Goal: Information Seeking & Learning: Learn about a topic

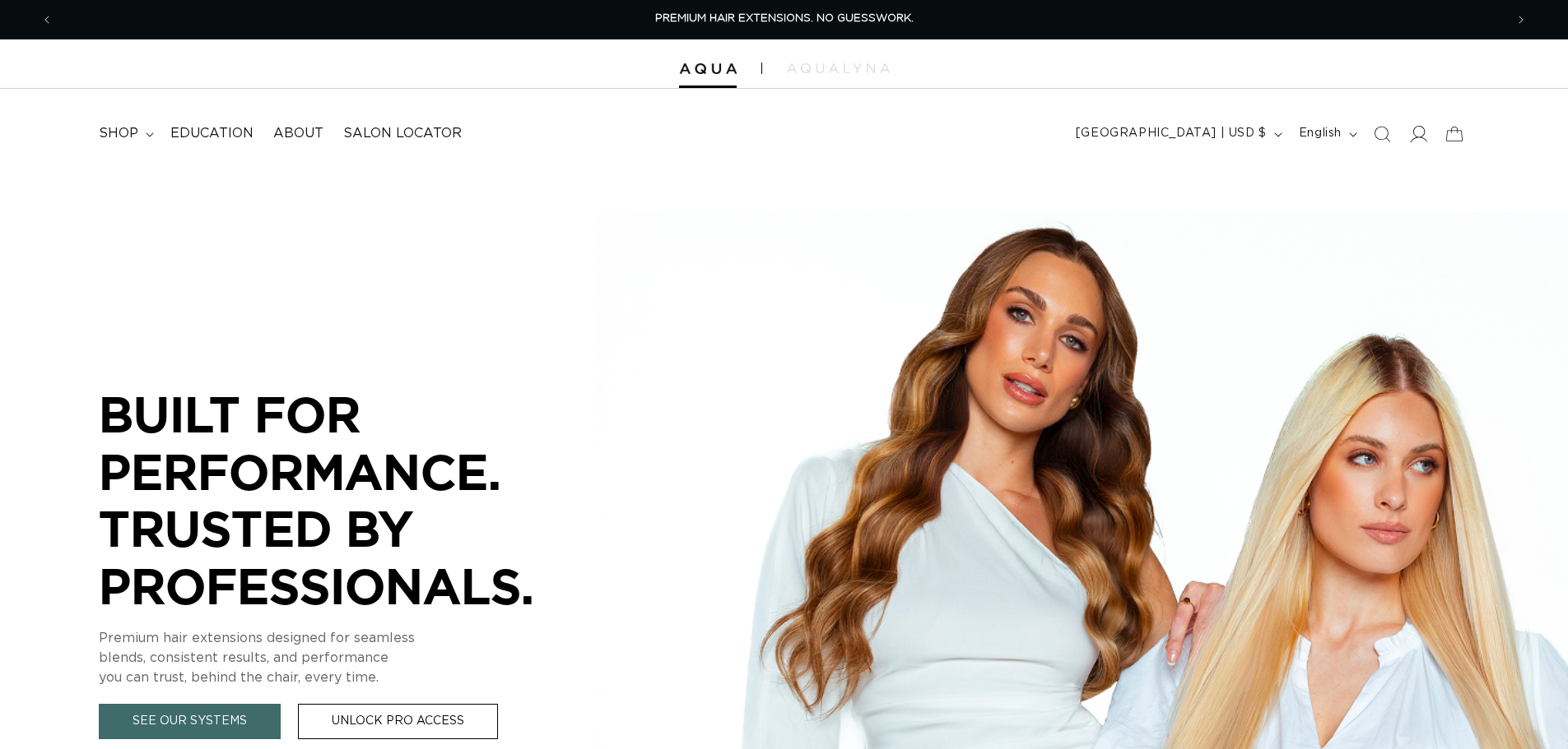
click at [1411, 131] on icon at bounding box center [1417, 134] width 17 height 17
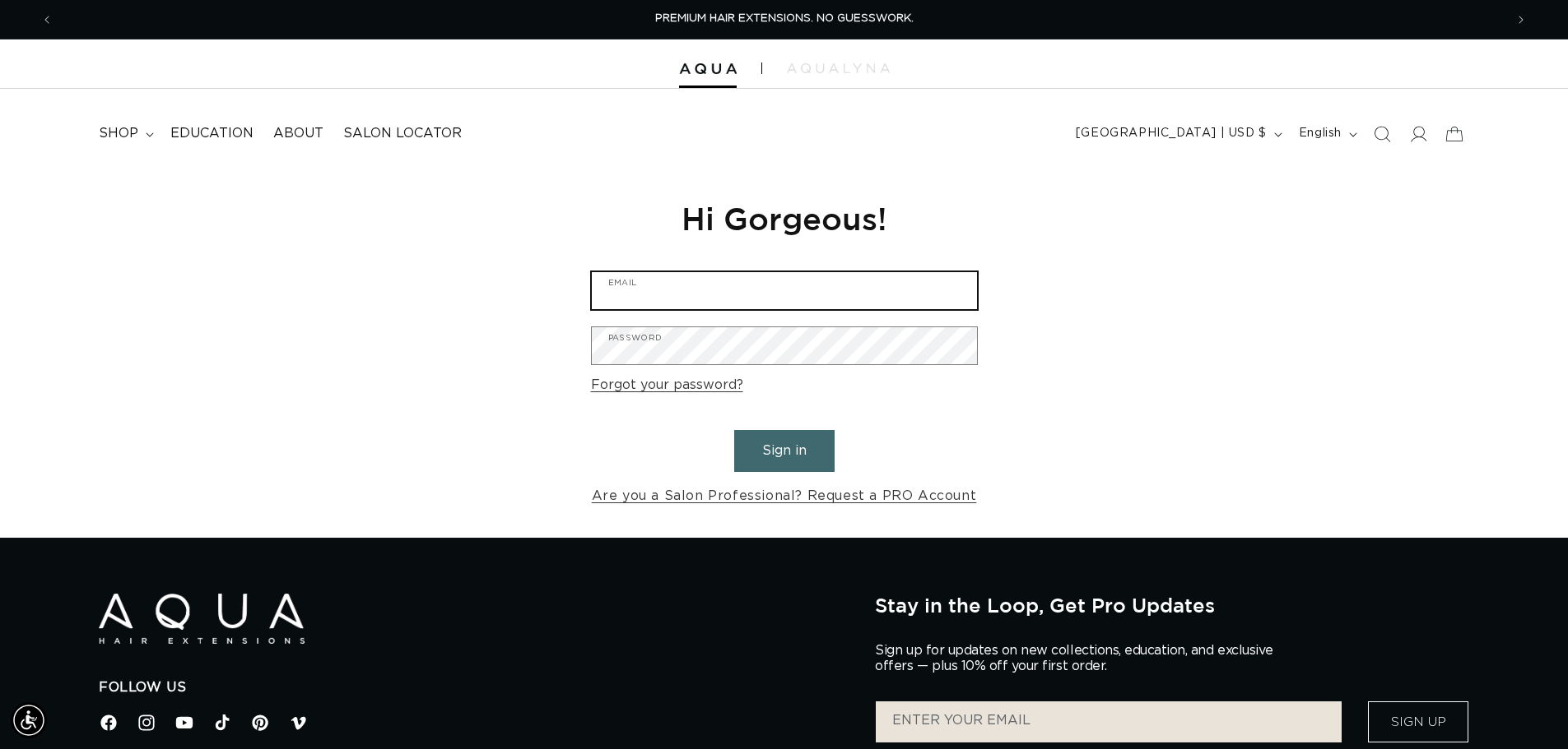
type input "info@thecolorbarhairsalonwaxhaw.com"
click at [809, 451] on button "Sign in" at bounding box center [784, 451] width 100 height 42
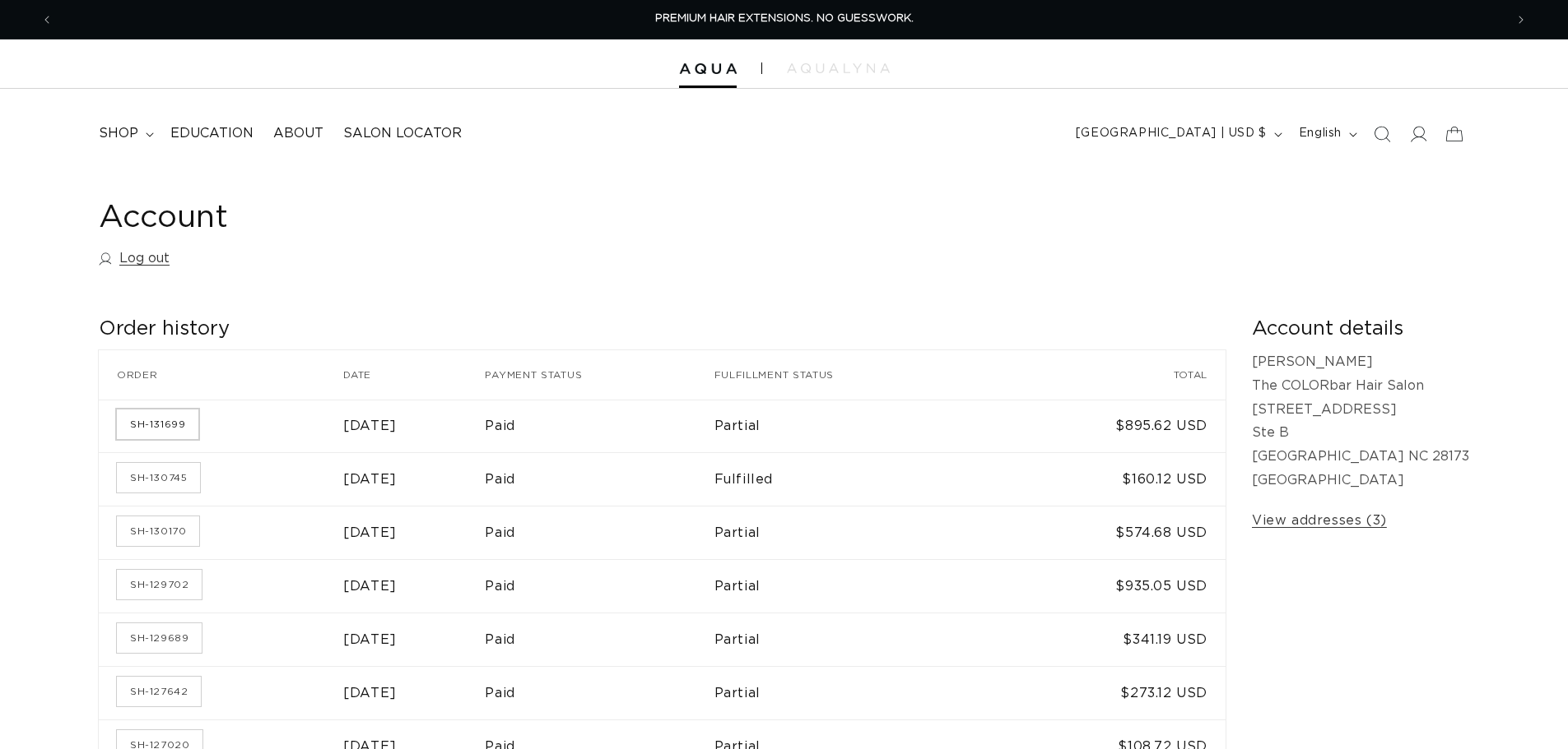
click at [182, 417] on link "SH-131699" at bounding box center [157, 425] width 81 height 29
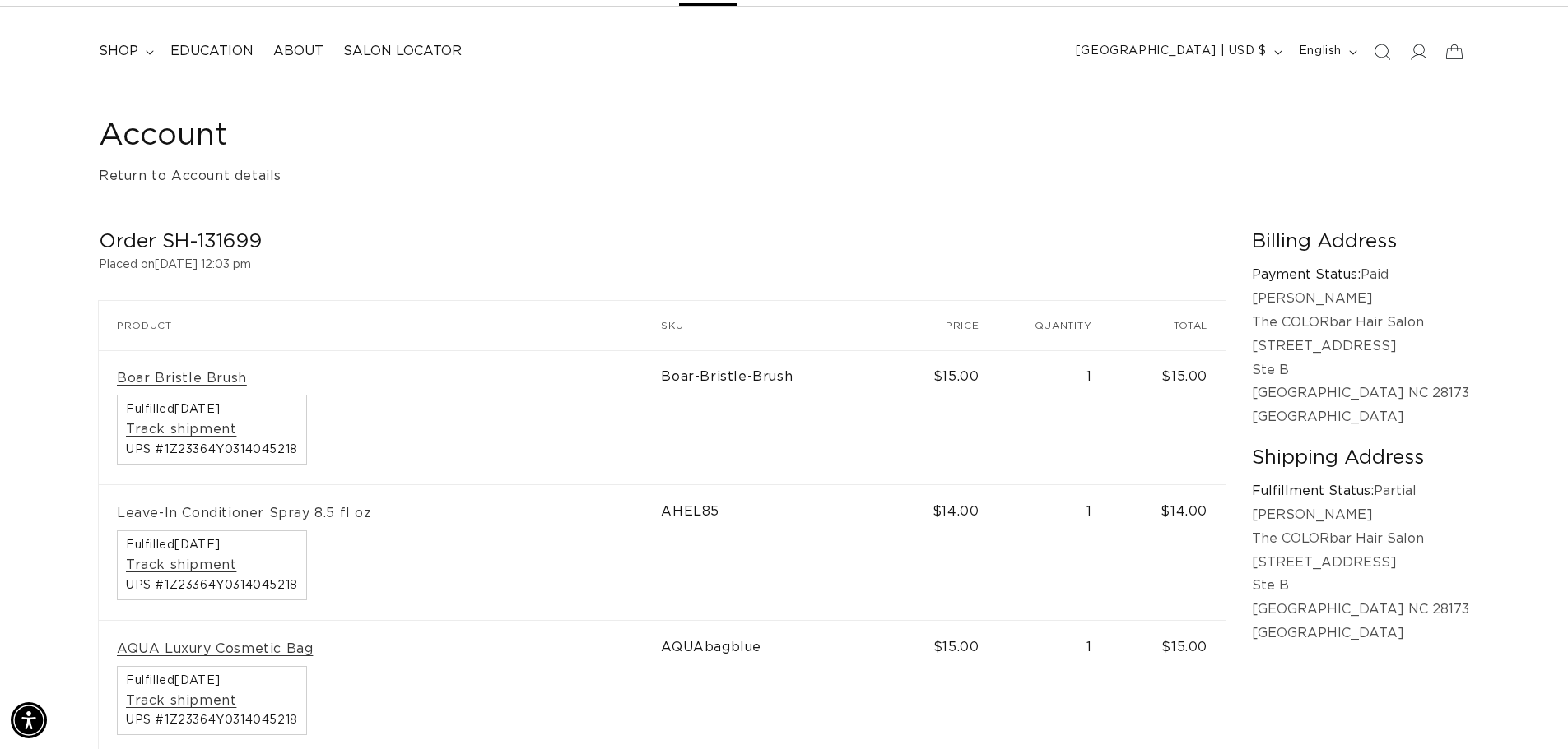
scroll to position [0, 1451]
click at [147, 54] on icon at bounding box center [150, 53] width 9 height 5
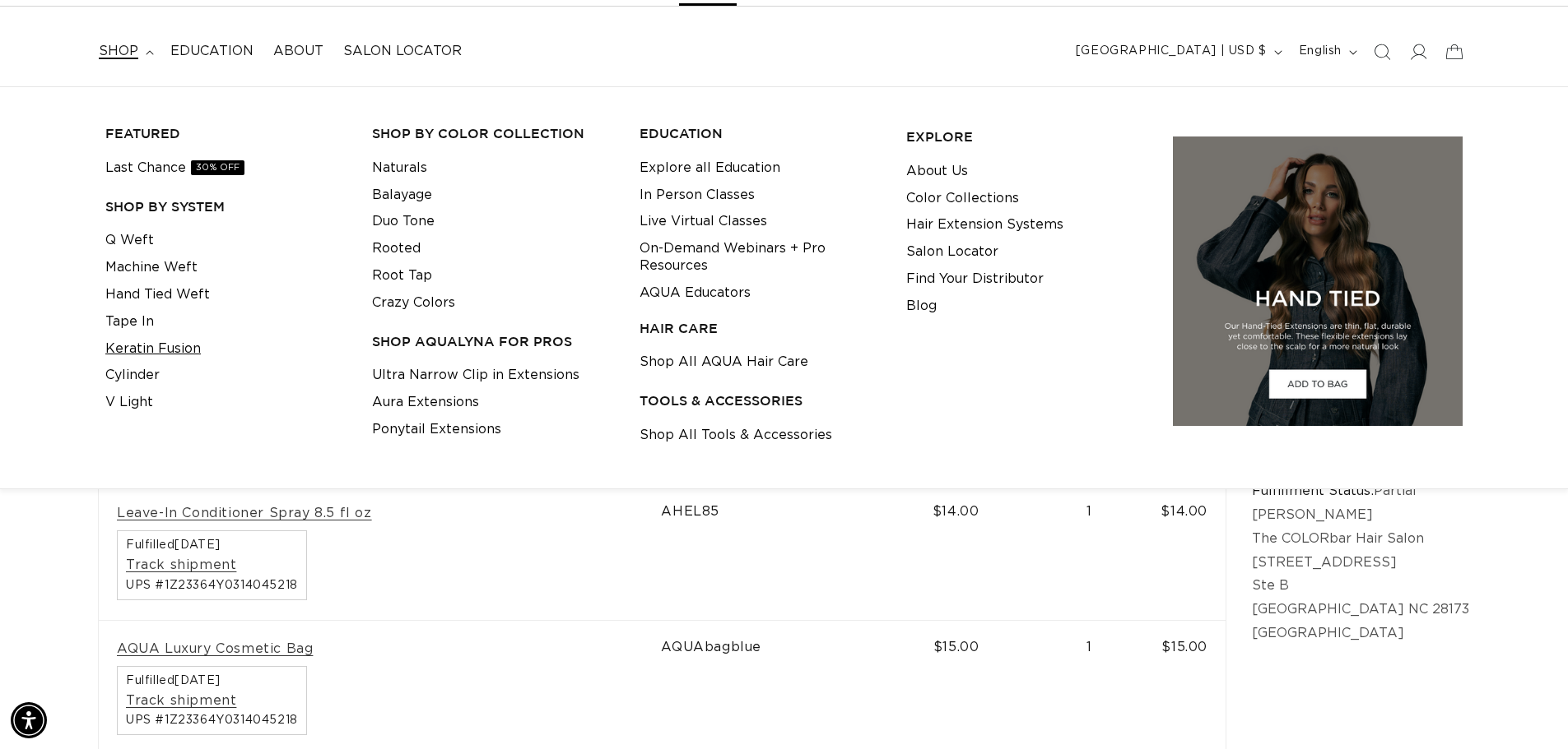
scroll to position [0, 2901]
click at [143, 317] on link "Tape In" at bounding box center [130, 322] width 48 height 27
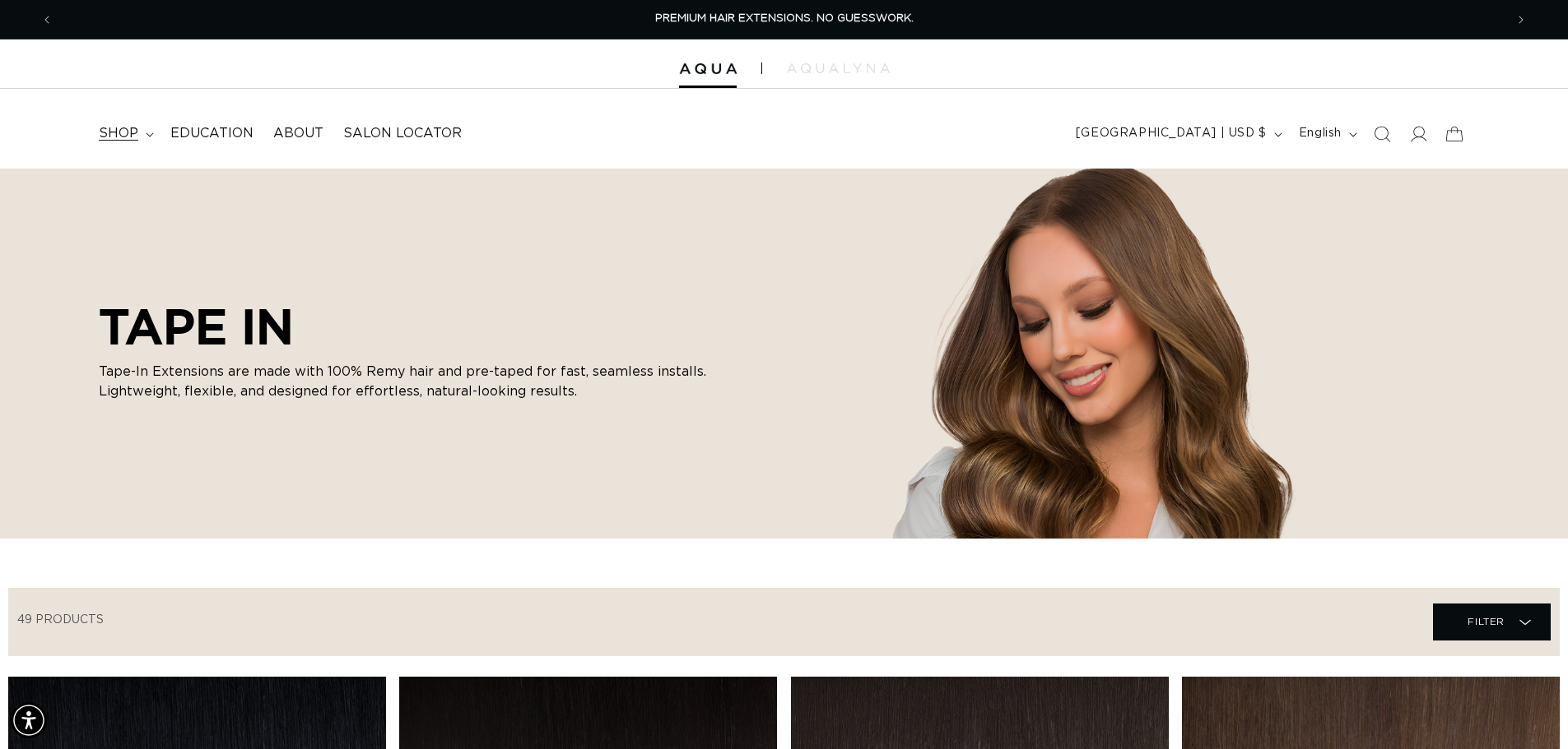
click at [136, 130] on span "shop" at bounding box center [119, 134] width 40 height 17
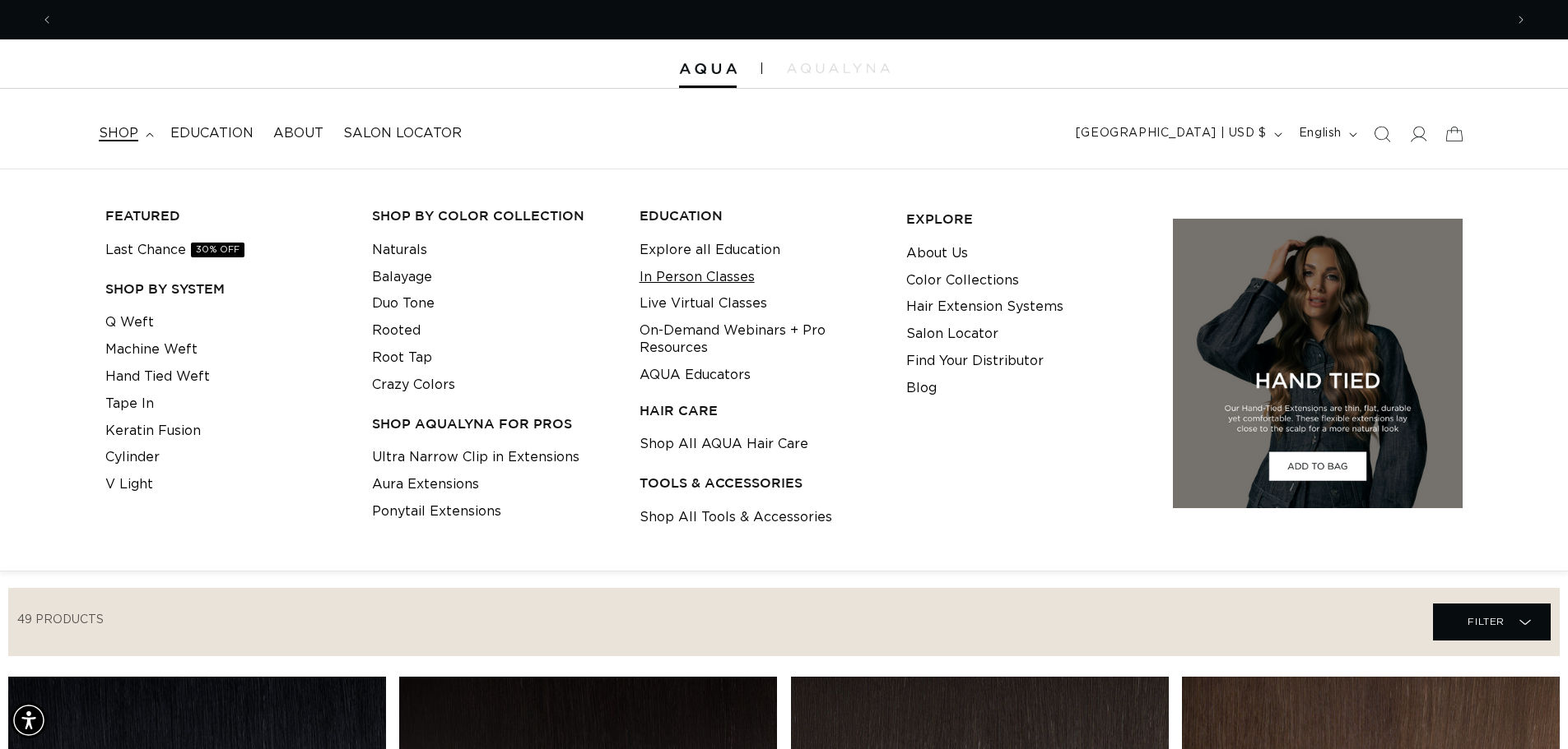
scroll to position [0, 2901]
click at [579, 604] on div "Filter Filter Filter Filter 49 products Close Lengths 14" (35) 14" (35 products…" at bounding box center [784, 622] width 1552 height 68
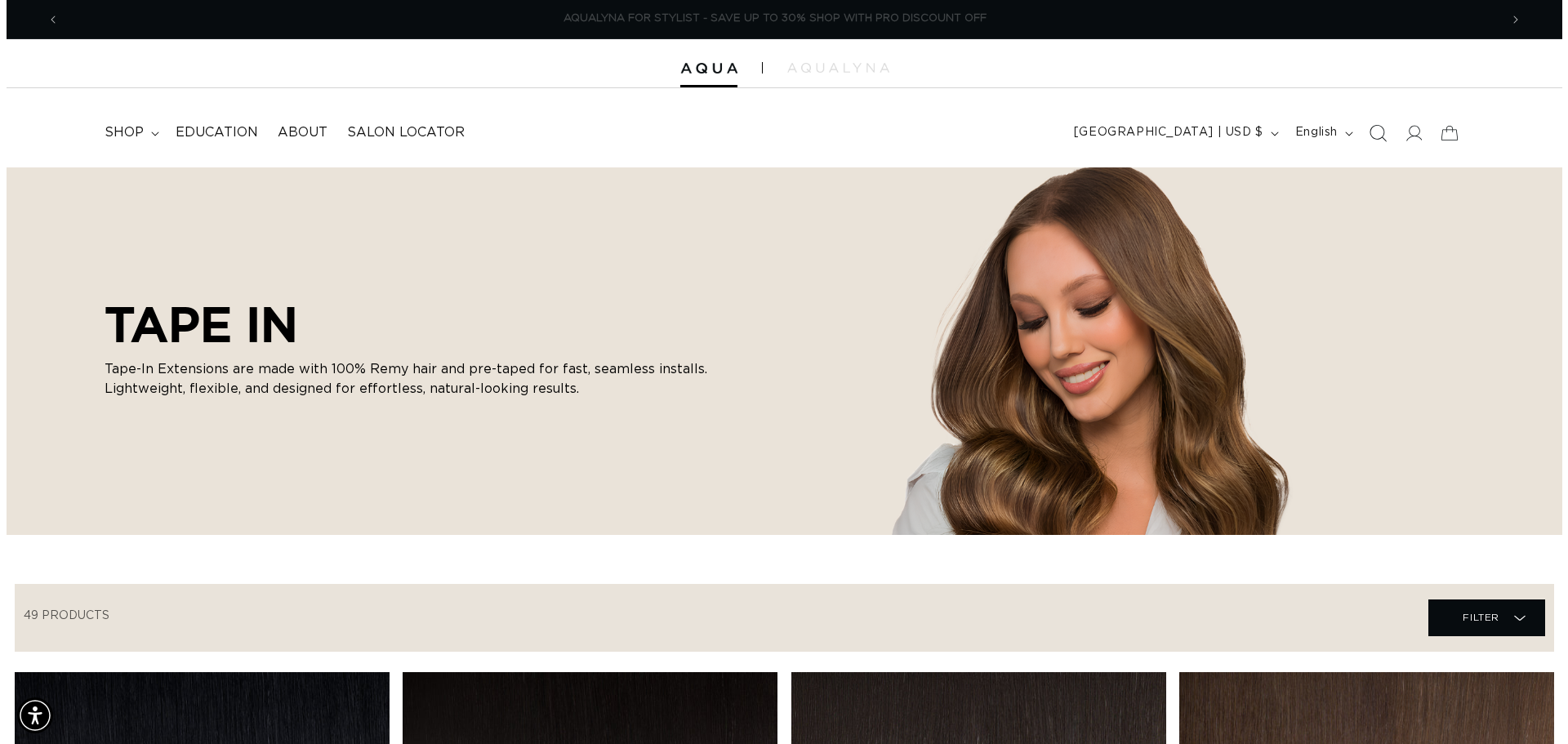
scroll to position [0, 0]
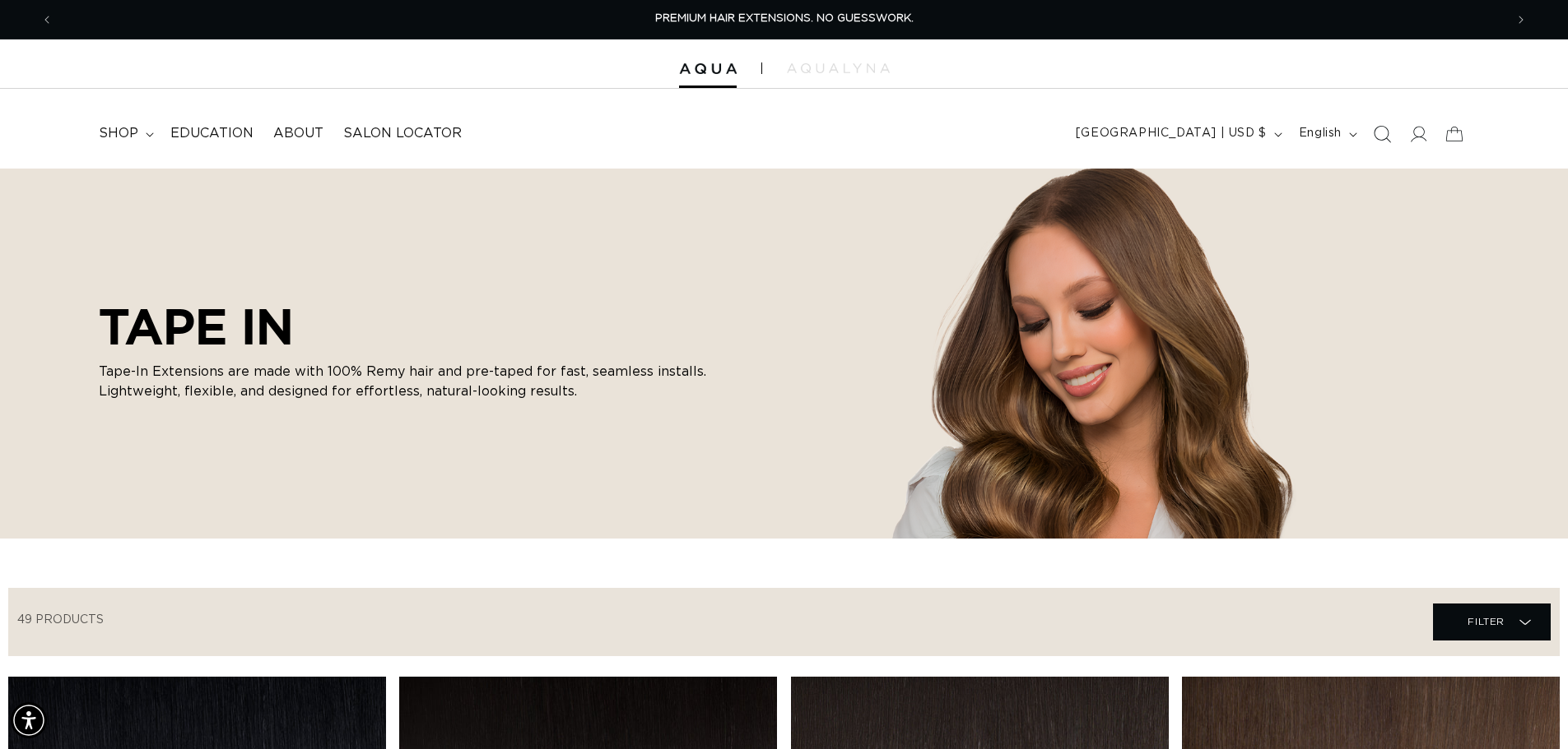
click at [1385, 137] on icon "Search" at bounding box center [1381, 134] width 17 height 17
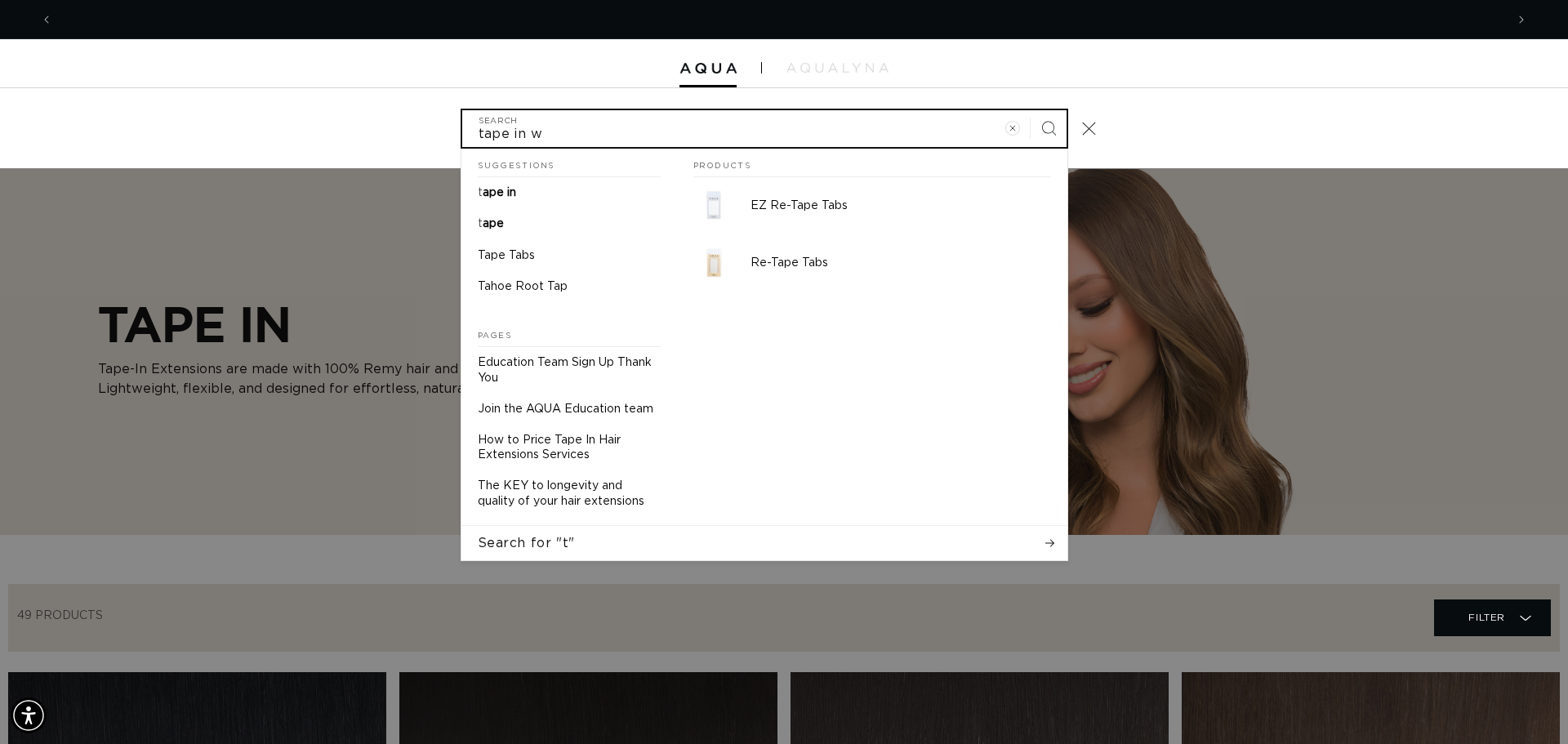
scroll to position [0, 1452]
type input "tape in weft"
click at [1030, 110] on button "Search" at bounding box center [1048, 128] width 36 height 36
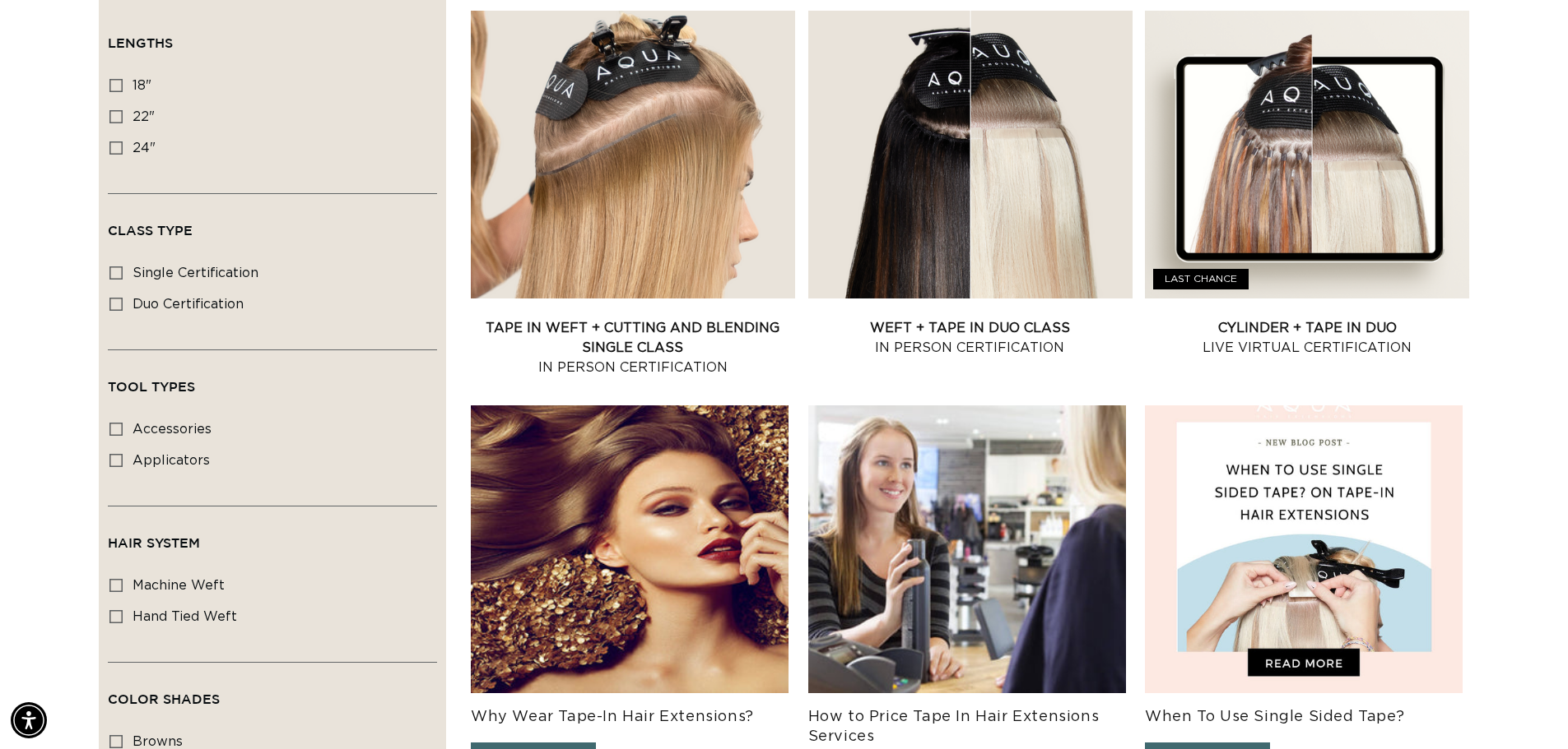
scroll to position [164, 0]
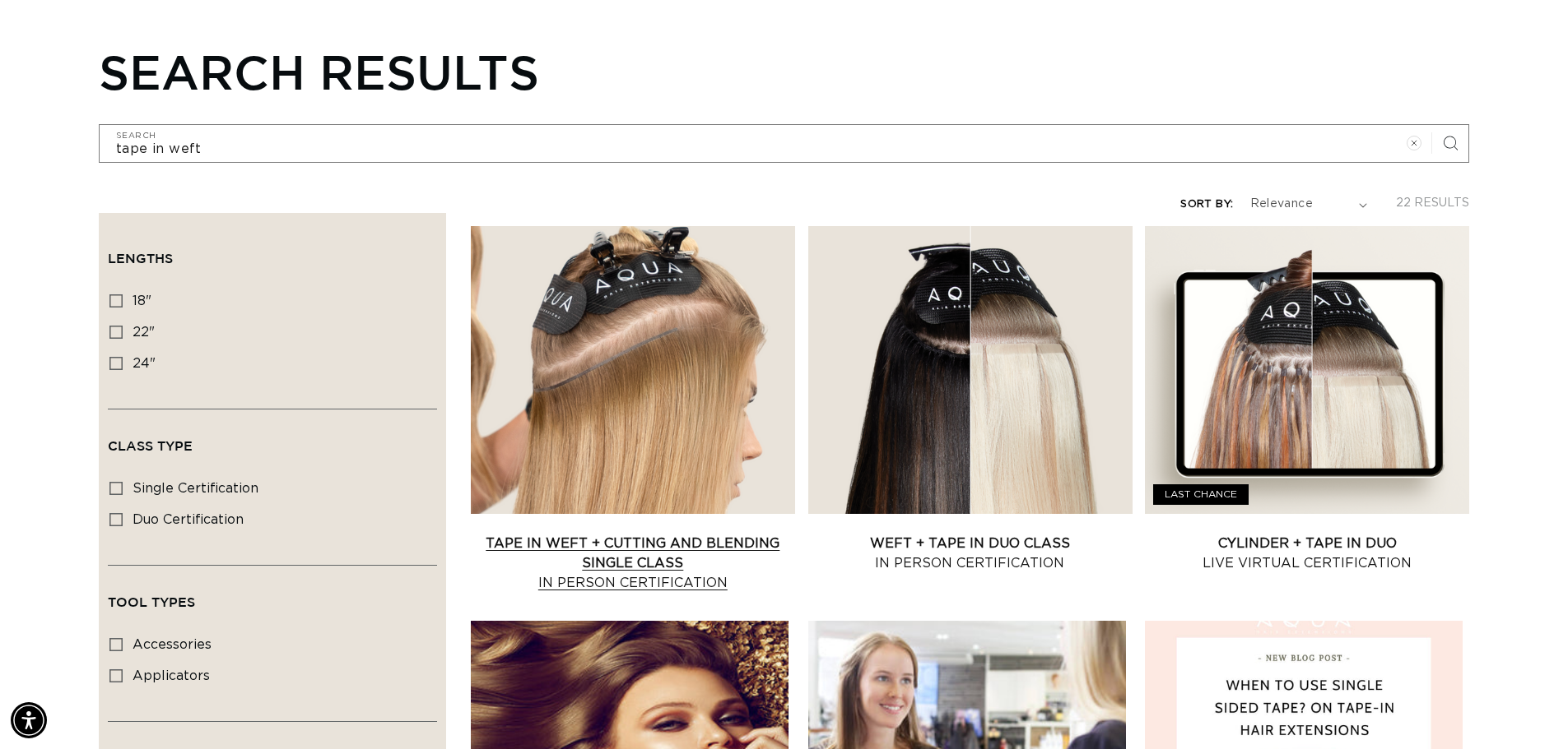
click at [727, 534] on link "Tape In Weft + Cutting and Blending Single Class In Person Certification" at bounding box center [633, 563] width 325 height 59
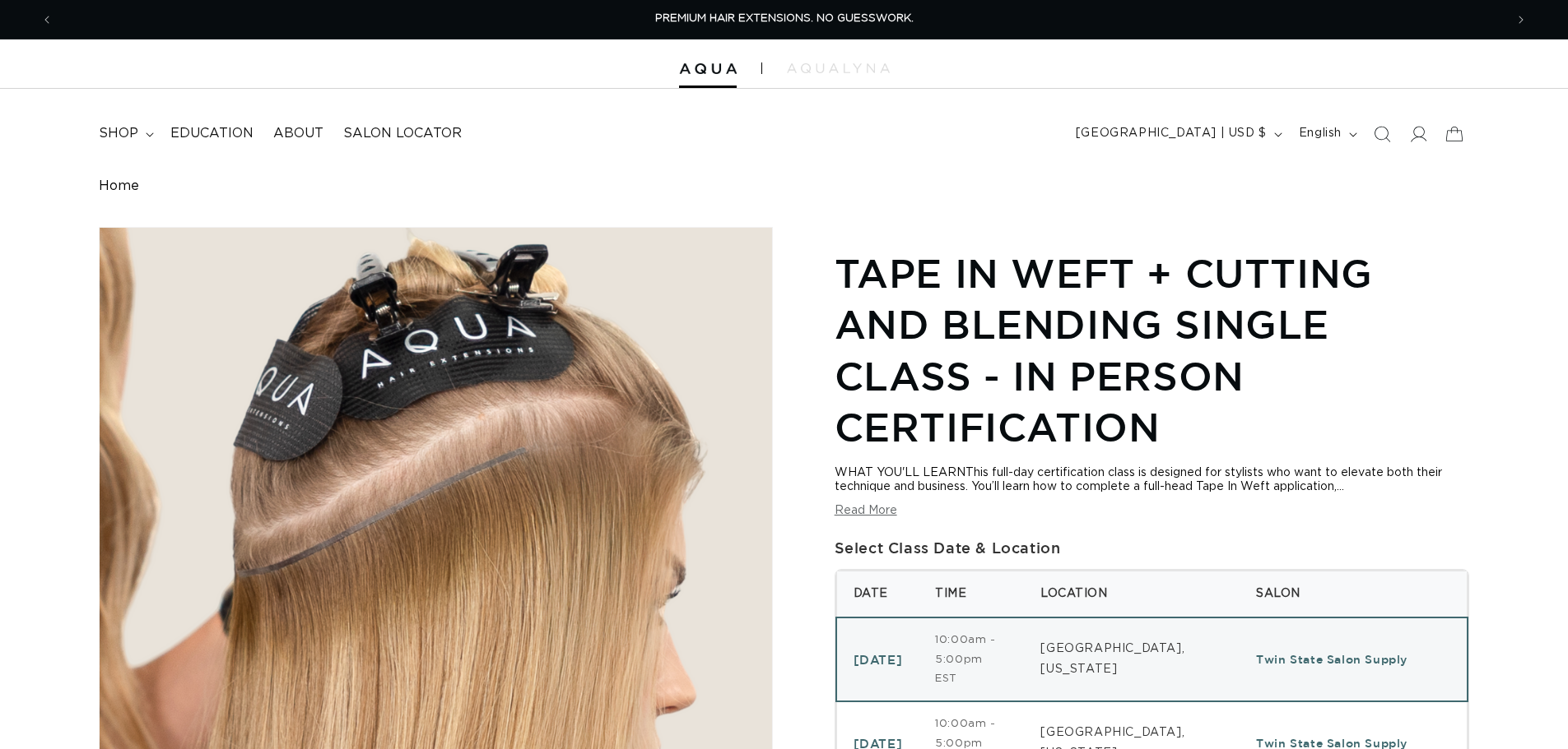
select select "46740431503588"
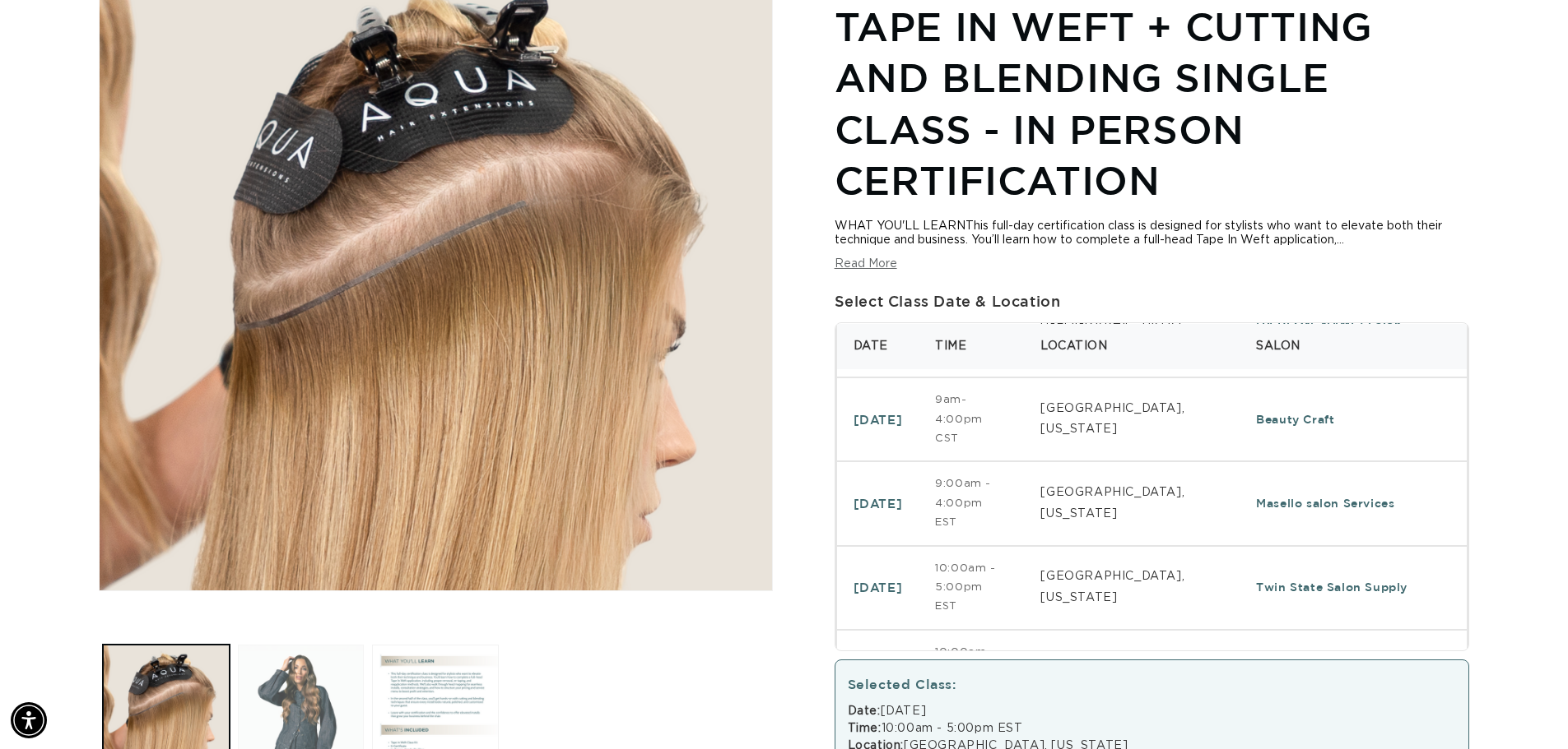
click at [285, 678] on button "Load image 2 in gallery view" at bounding box center [301, 708] width 126 height 126
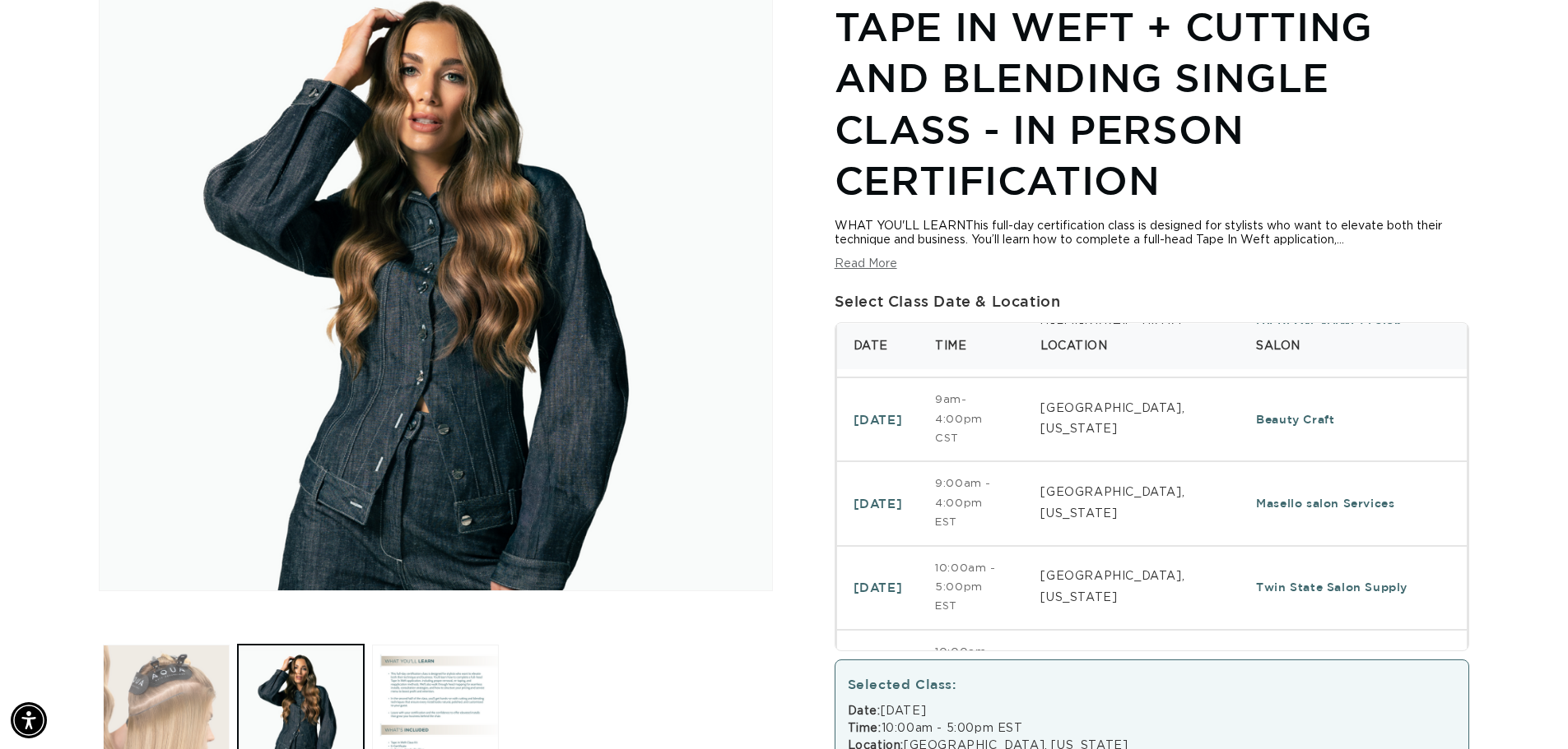
scroll to position [227, 0]
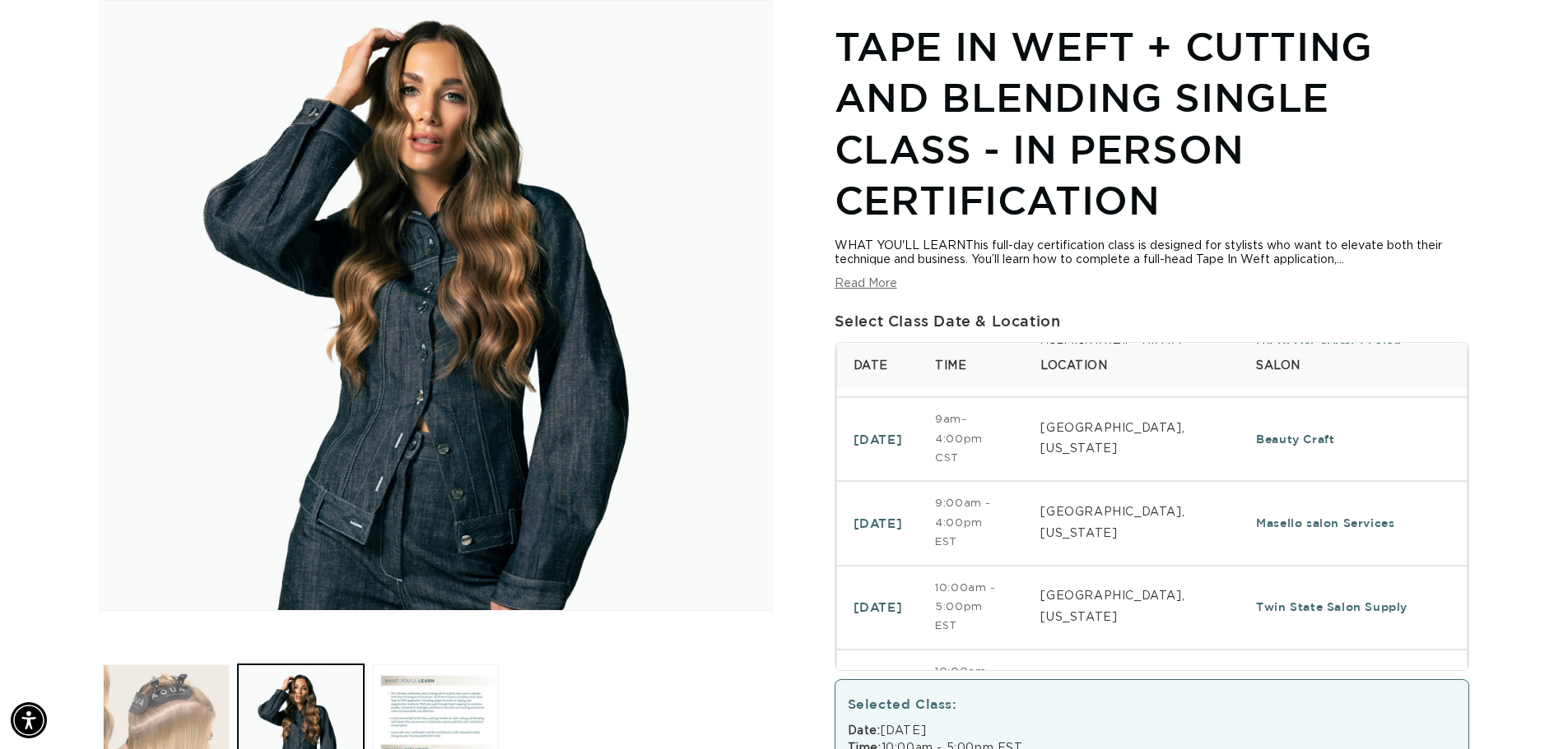
click at [167, 686] on button "Load image 1 in gallery view" at bounding box center [166, 727] width 126 height 126
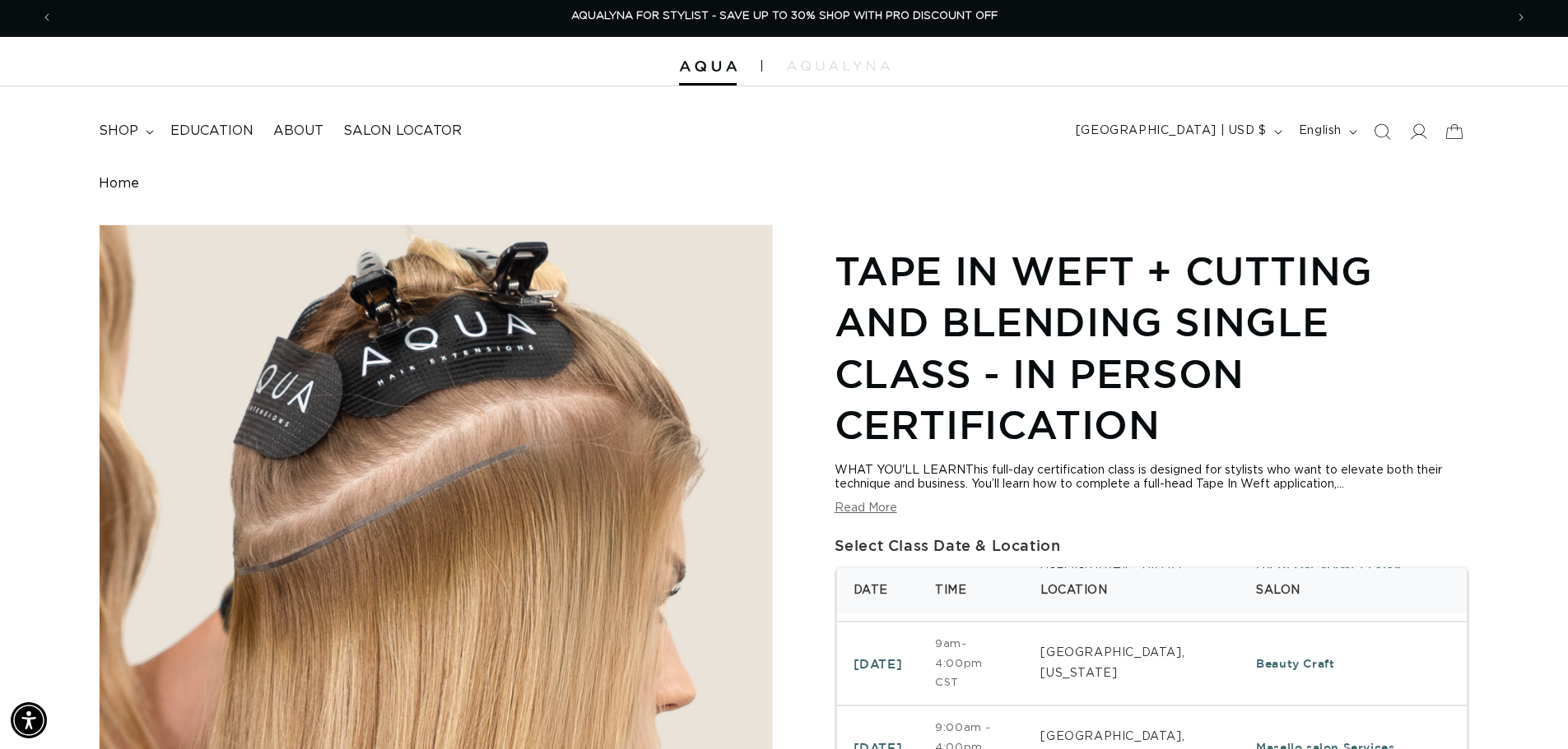
scroll to position [0, 0]
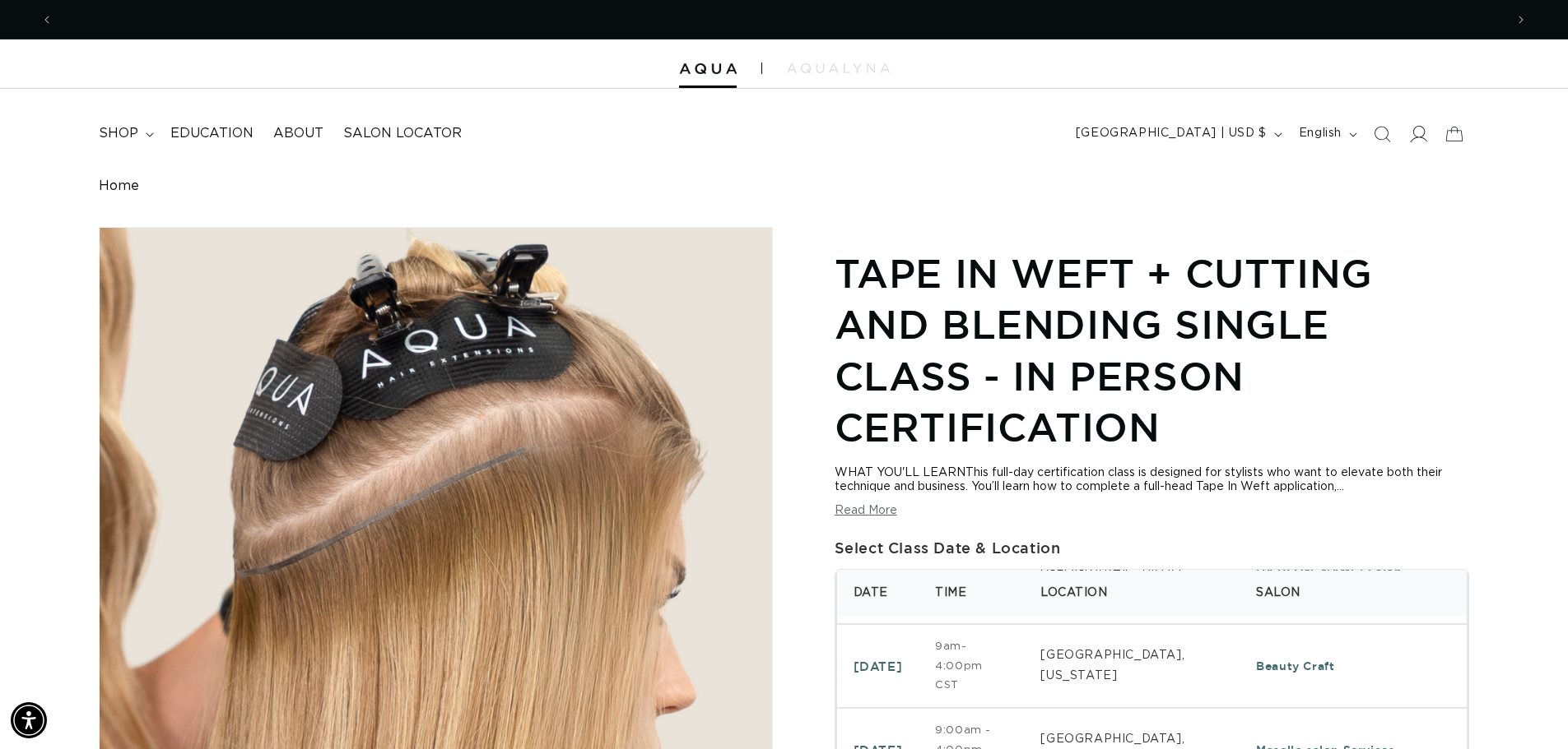
click at [1417, 131] on icon at bounding box center [1417, 134] width 17 height 17
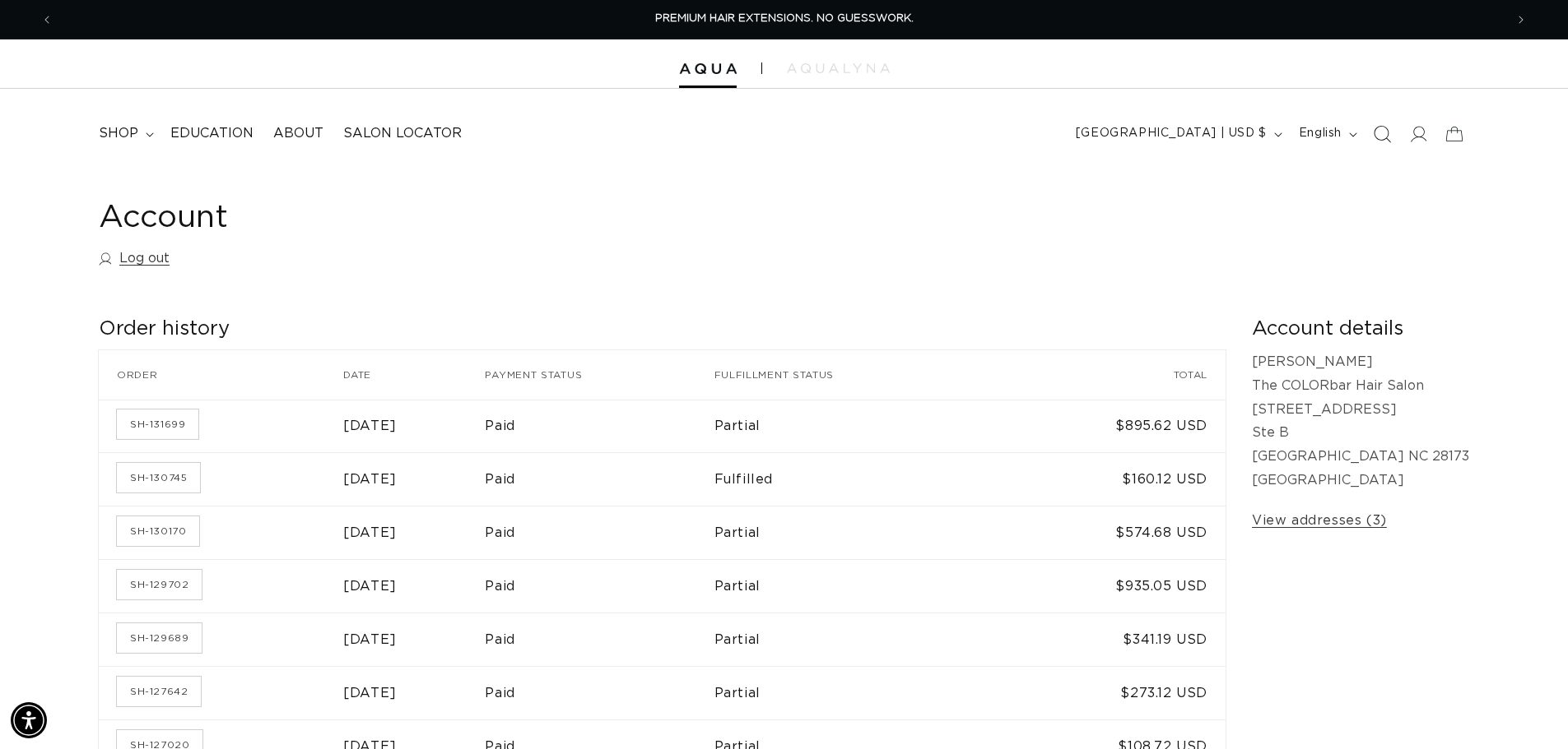
click at [1384, 138] on icon "Search" at bounding box center [1381, 134] width 17 height 17
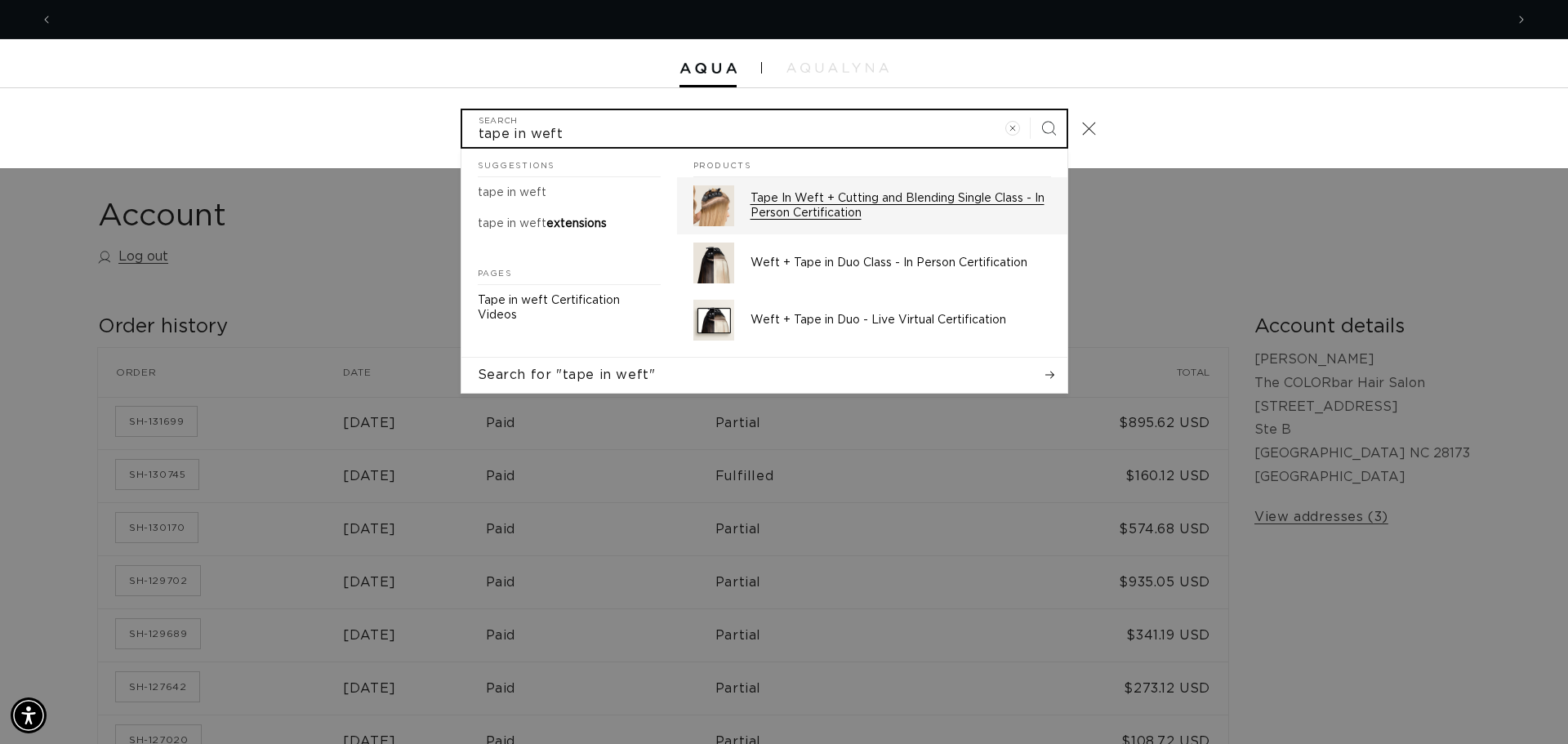
scroll to position [0, 2904]
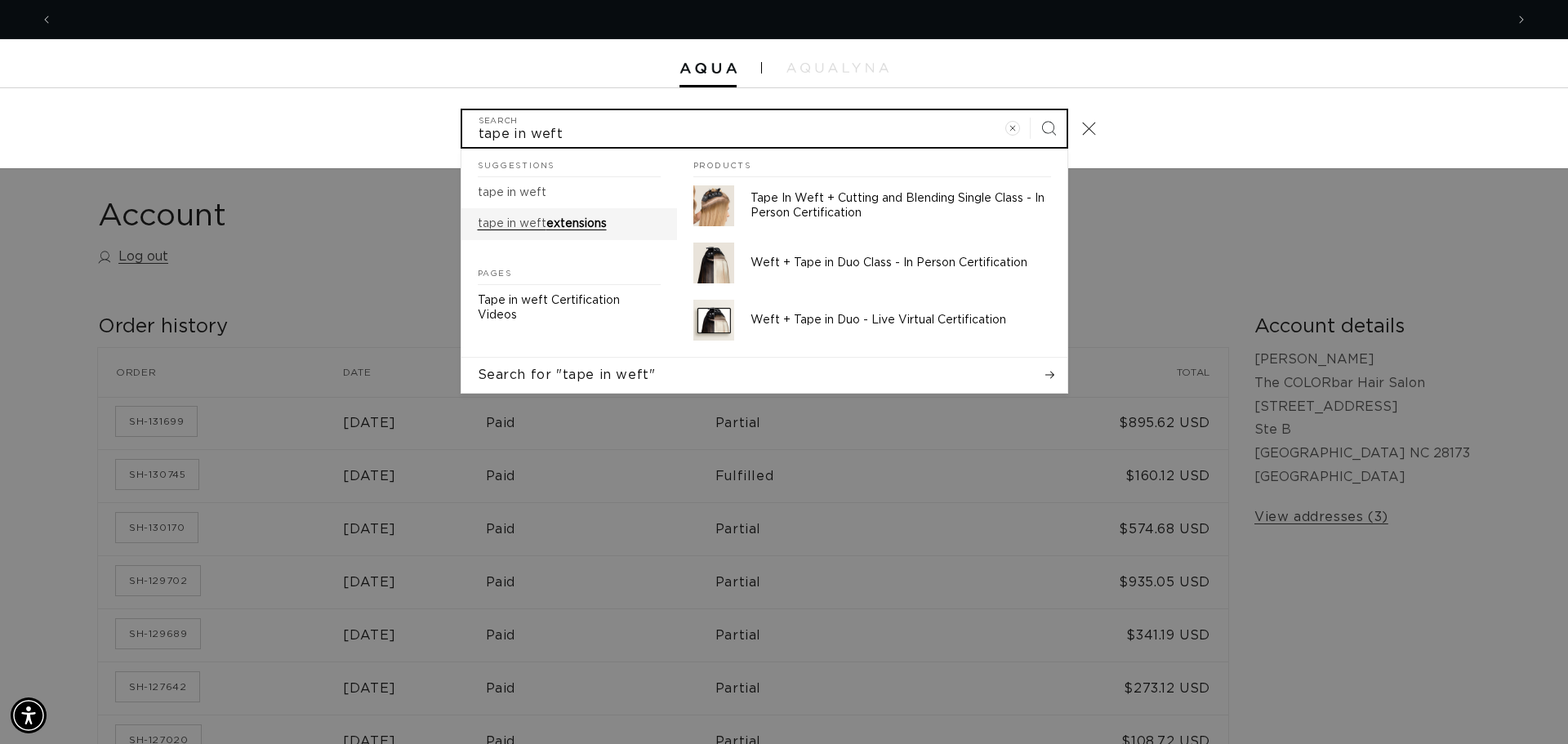
type input "tape in weft"
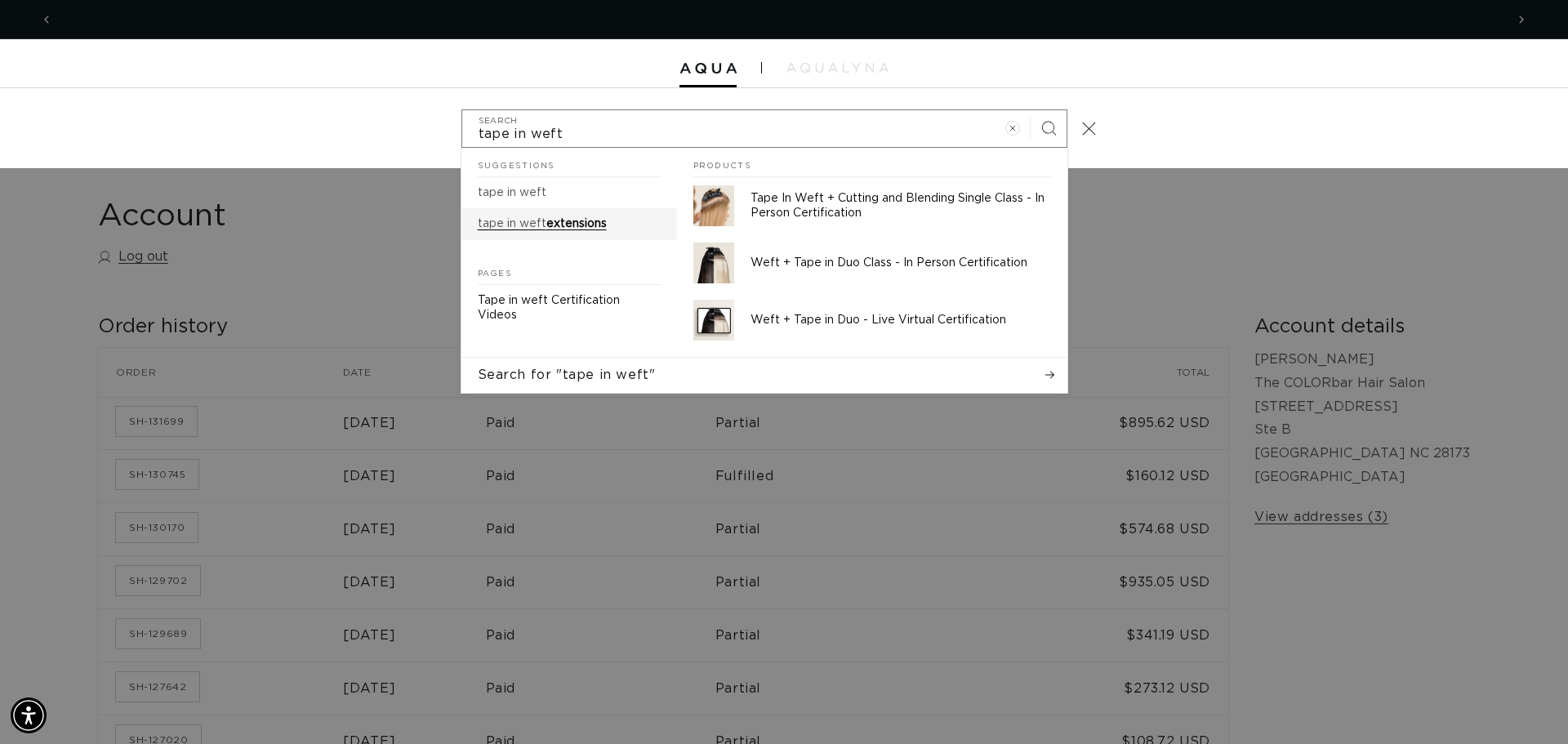
click at [542, 226] on mark "tape in weft" at bounding box center [512, 223] width 69 height 11
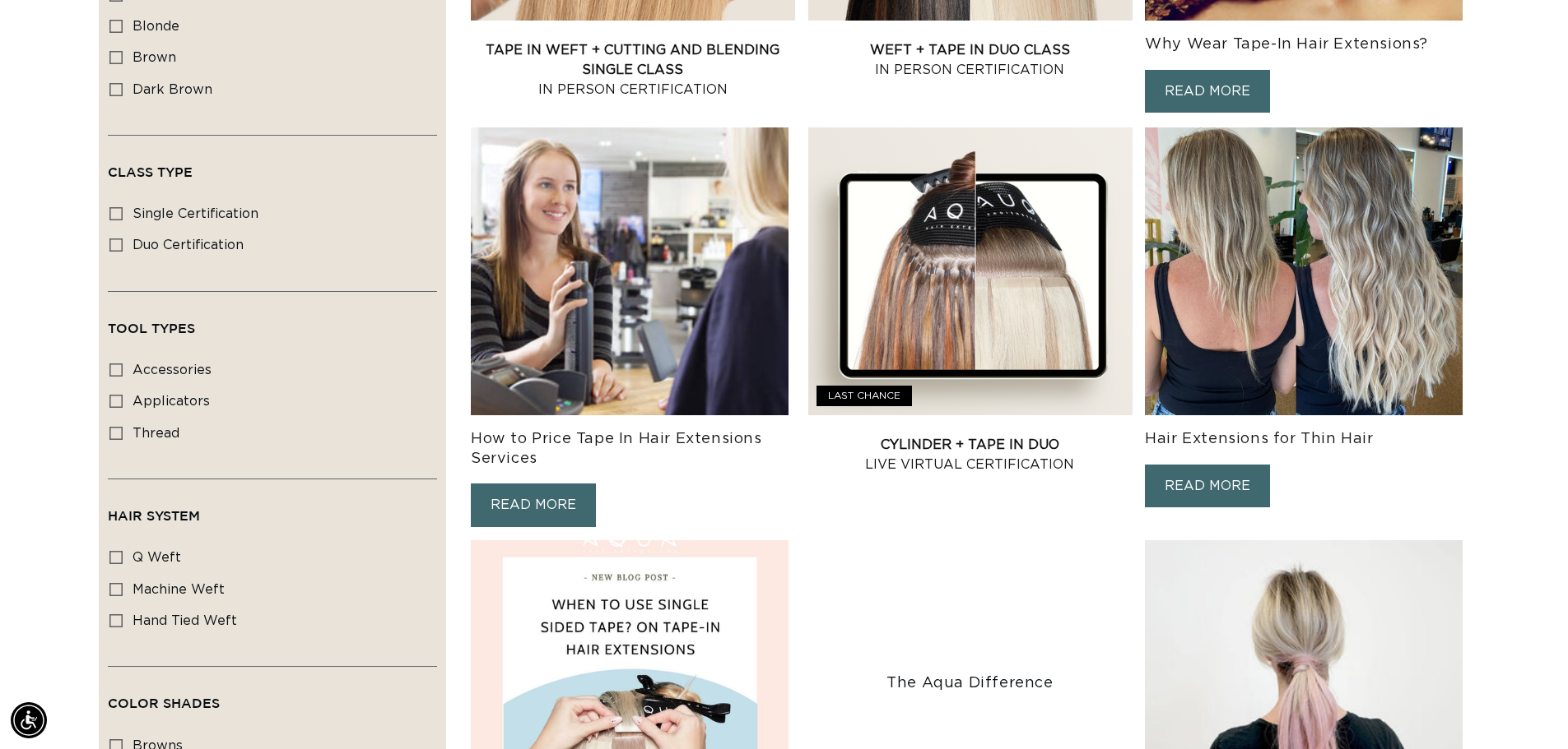
scroll to position [0, 1451]
click at [559, 484] on link "READ MORE" at bounding box center [533, 505] width 125 height 43
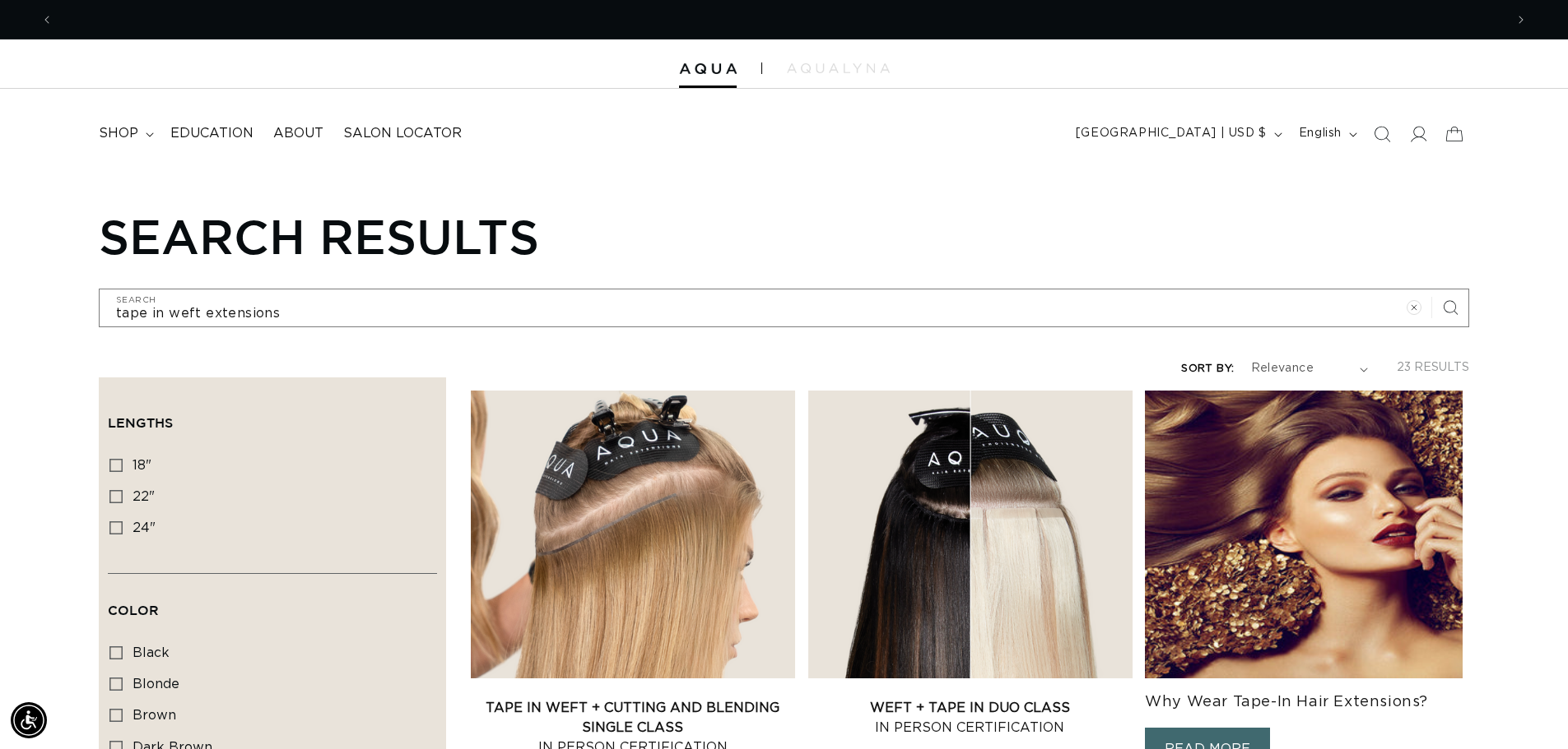
scroll to position [0, 0]
click at [1429, 141] on span at bounding box center [1418, 134] width 36 height 36
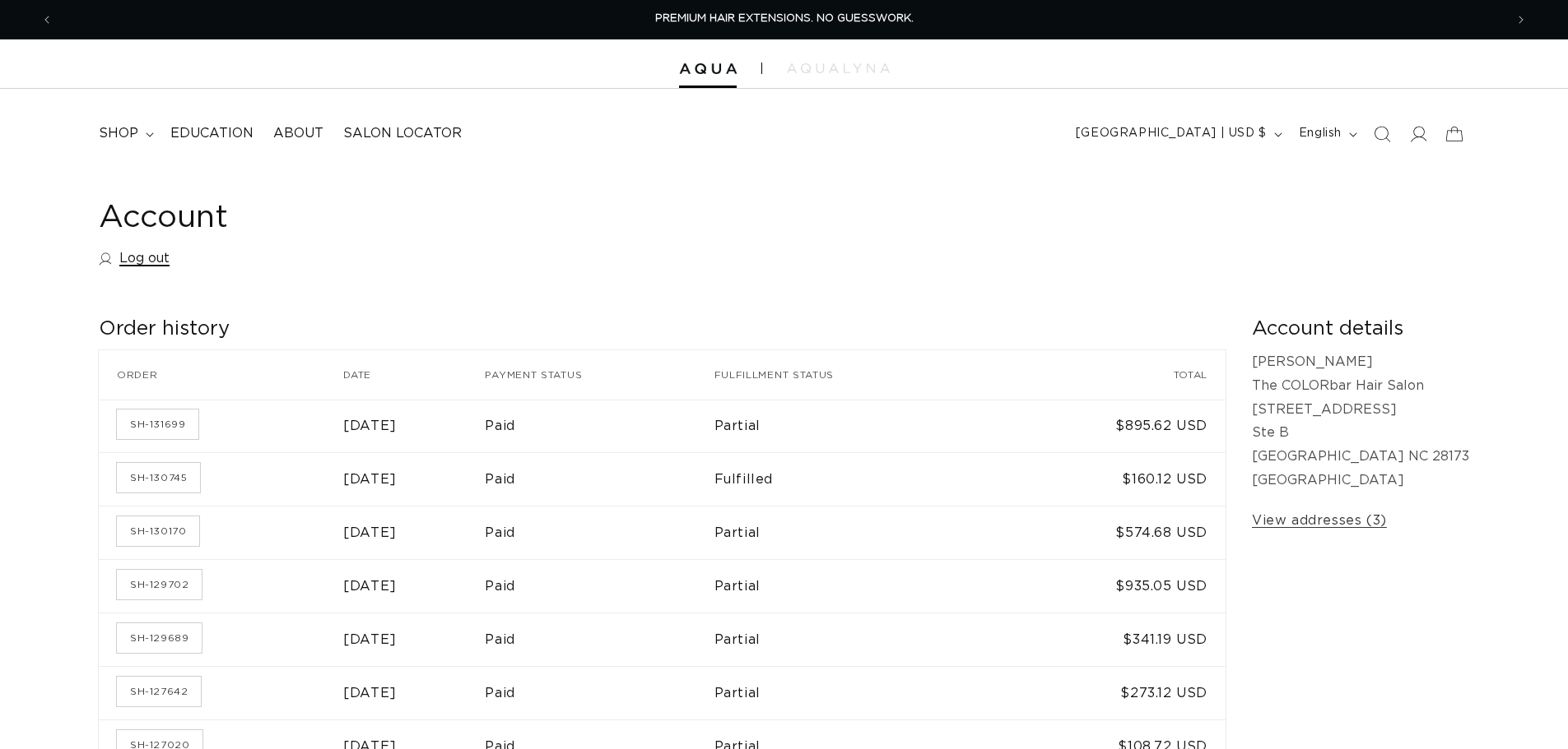
click at [151, 260] on link "Log out" at bounding box center [134, 259] width 71 height 24
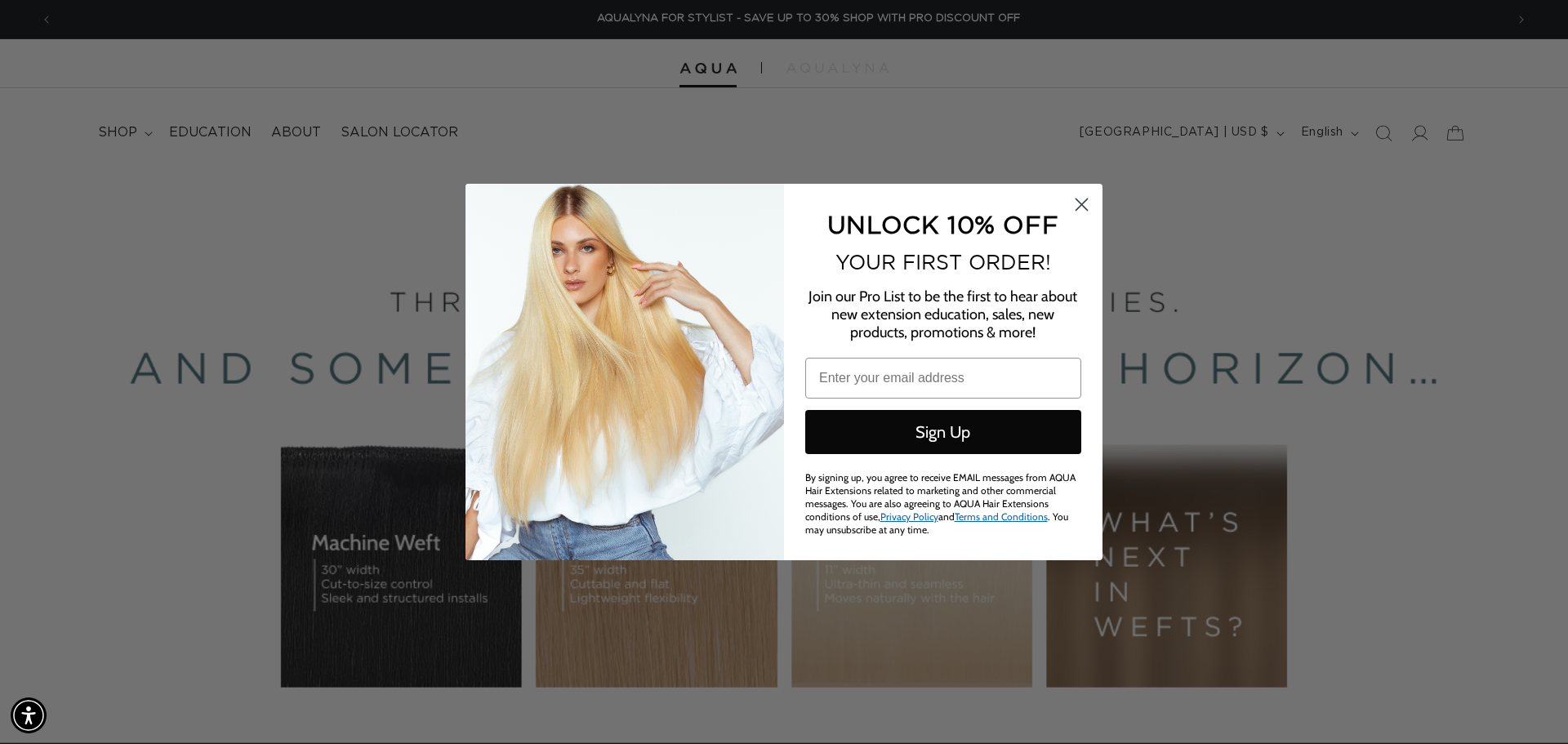
scroll to position [0, 2904]
